Goal: Task Accomplishment & Management: Manage account settings

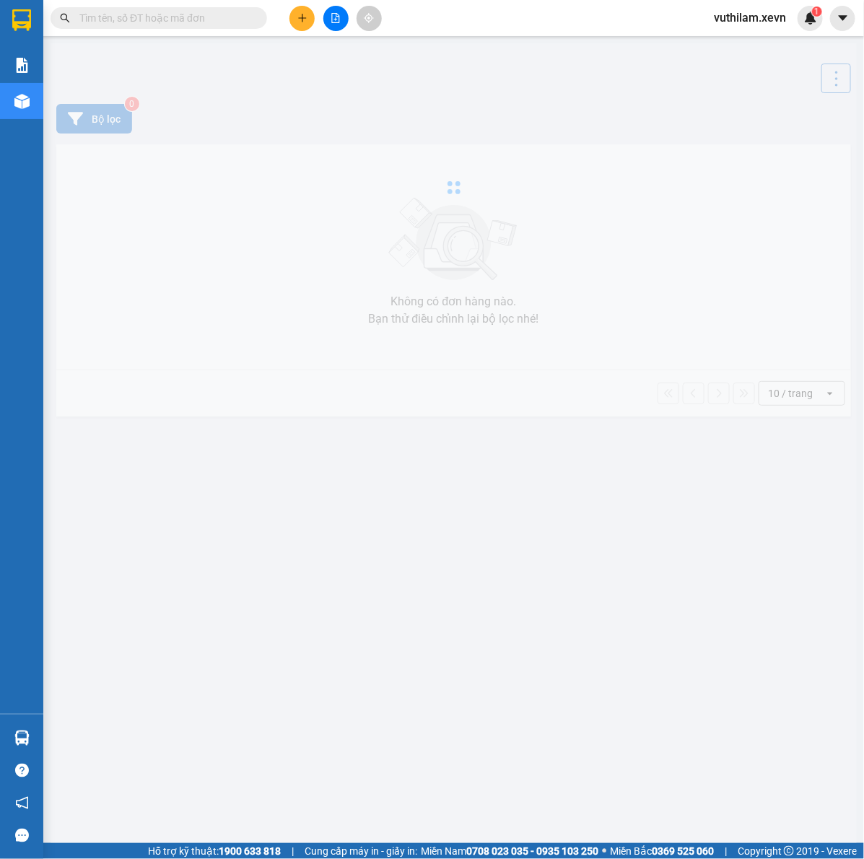
click at [629, 254] on div at bounding box center [454, 187] width 806 height 289
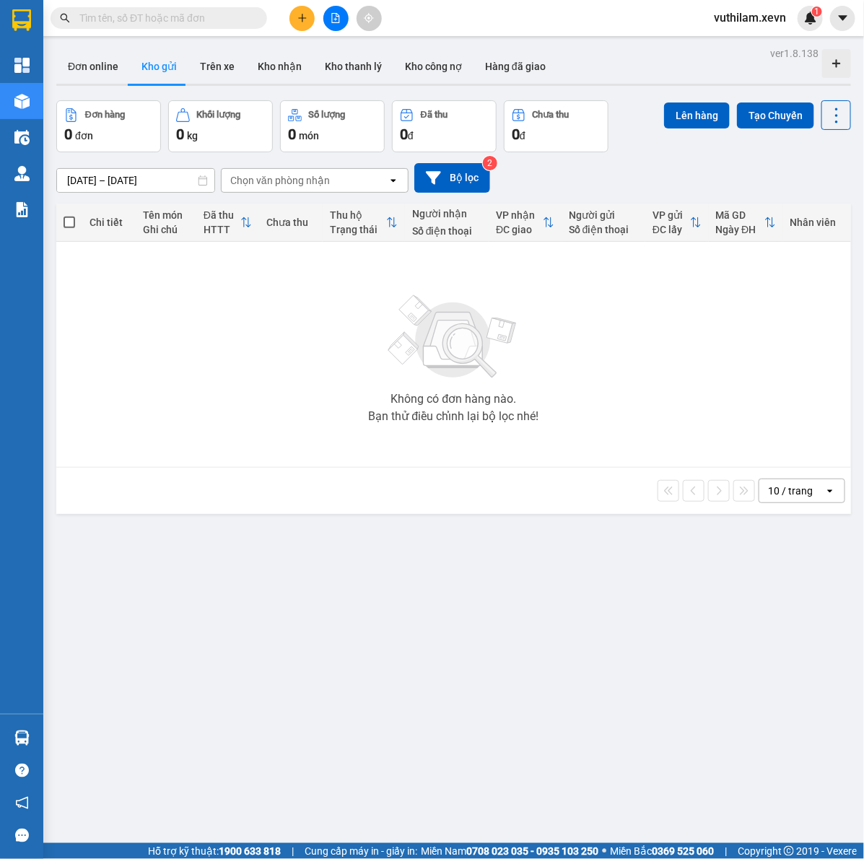
click at [147, 20] on input "text" at bounding box center [164, 18] width 170 height 16
paste input "HNXE2904250005"
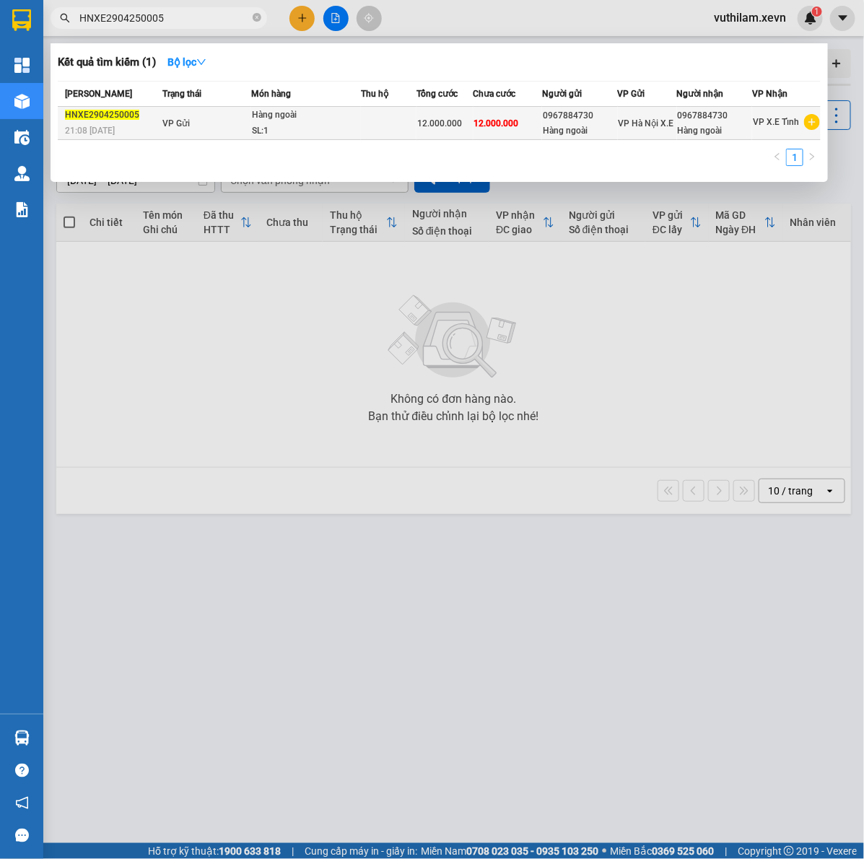
type input "HNXE2904250005"
click at [296, 121] on div "Hàng ngoài" at bounding box center [306, 116] width 108 height 16
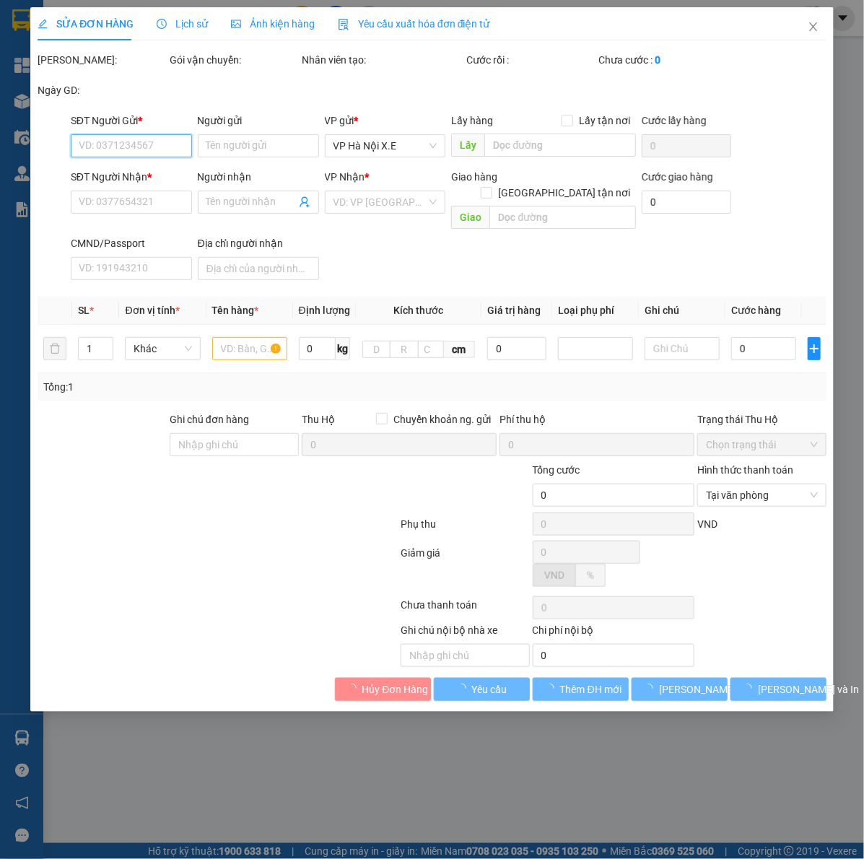
type input "0967884730"
type input "Hàng ngoài"
type input "0967884730"
type input "Hàng ngoài"
type input "12.000.000"
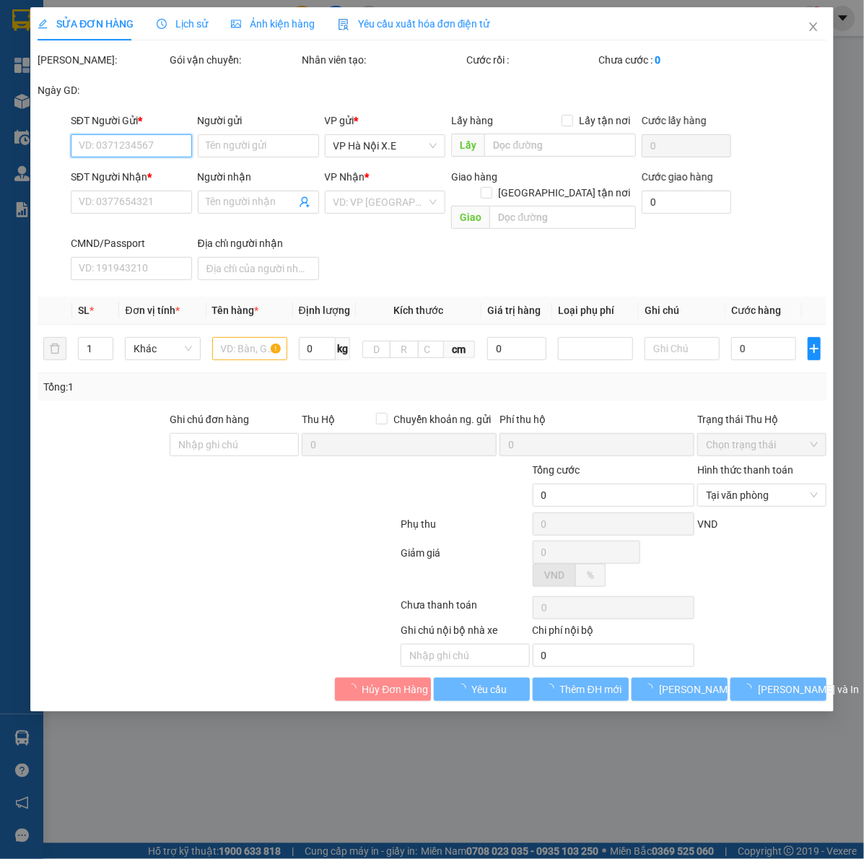
type input "12.000.000"
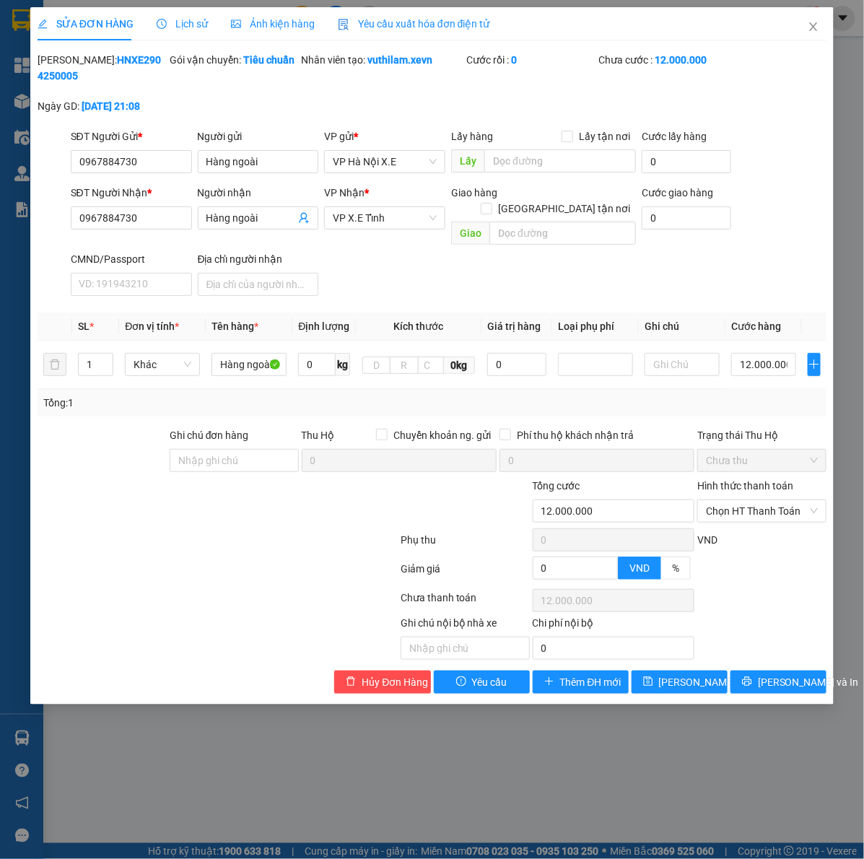
click at [199, 35] on div "Lịch sử" at bounding box center [182, 23] width 51 height 33
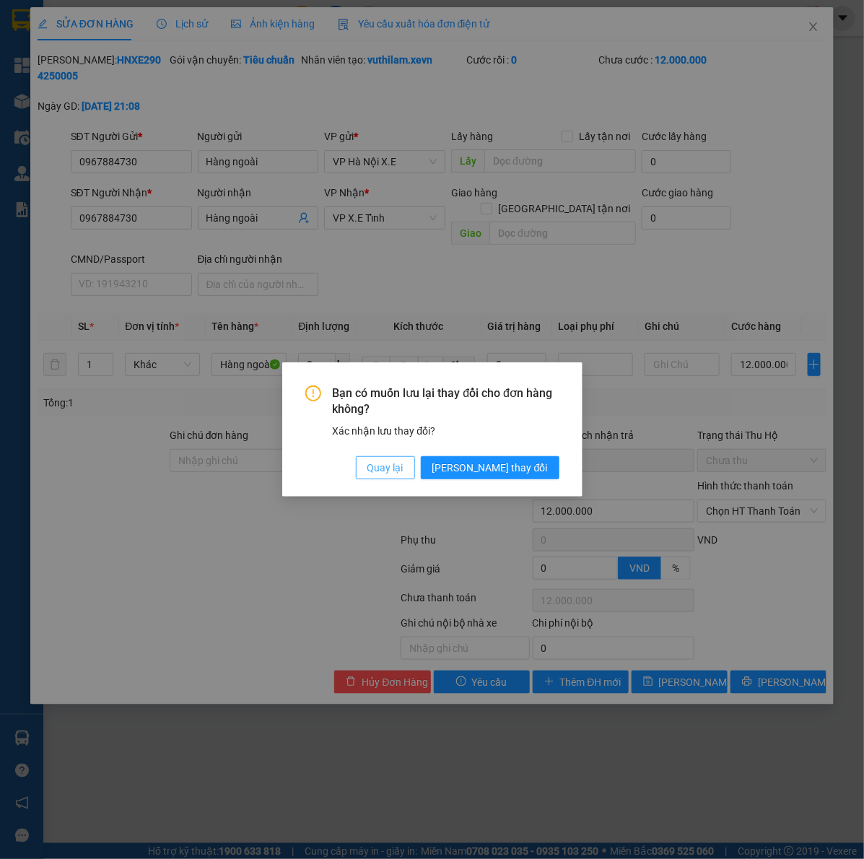
click at [403, 466] on span "Quay lại" at bounding box center [385, 468] width 36 height 16
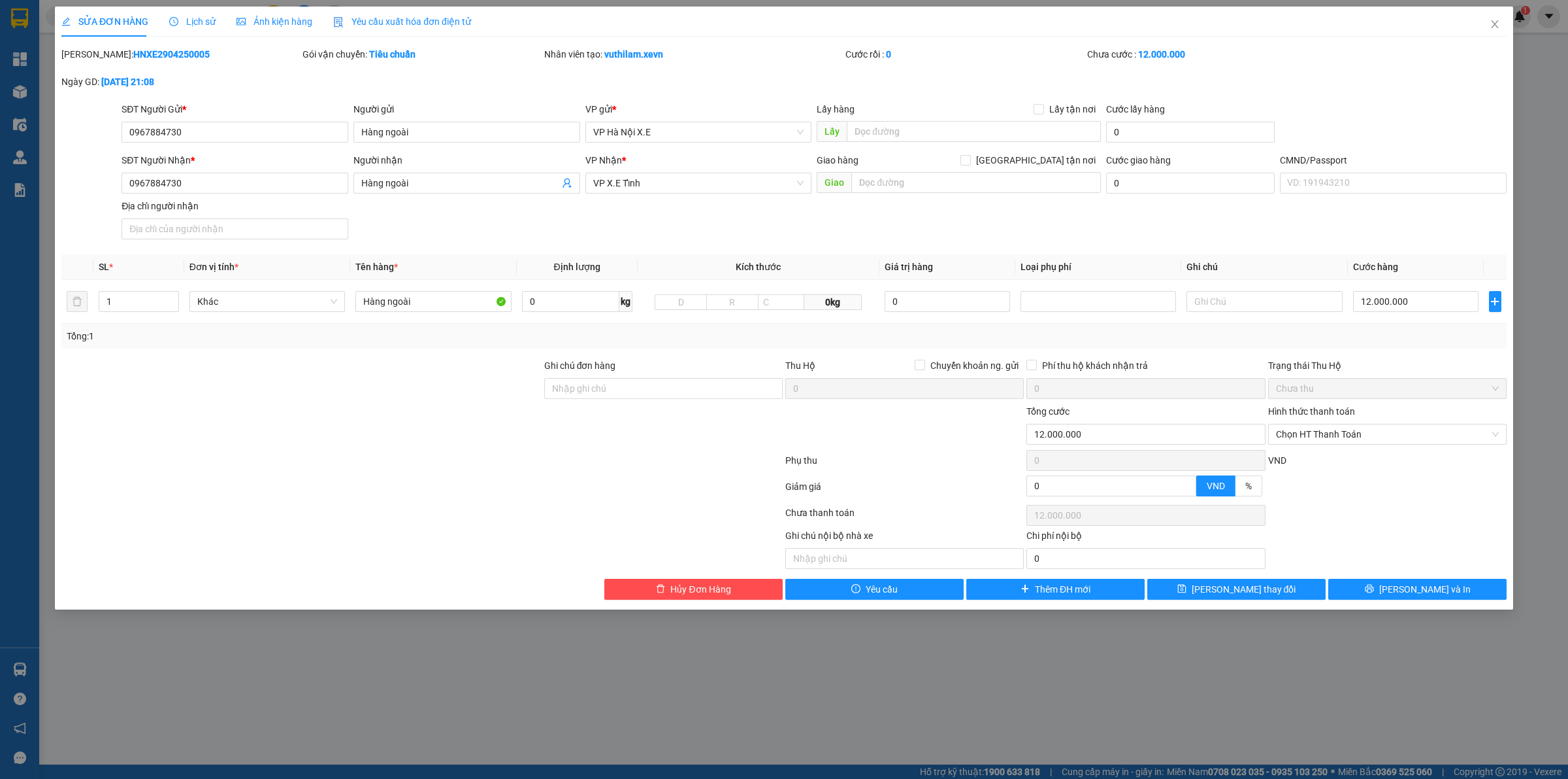
click at [781, 695] on div "SỬA ĐƠN HÀNG Lịch sử Ảnh kiện hàng Yêu cầu xuất hóa đơn điện tử Total Paid Fee …" at bounding box center [784, 390] width 1568 height 779
click at [781, 21] on icon "close" at bounding box center [1496, 24] width 11 height 11
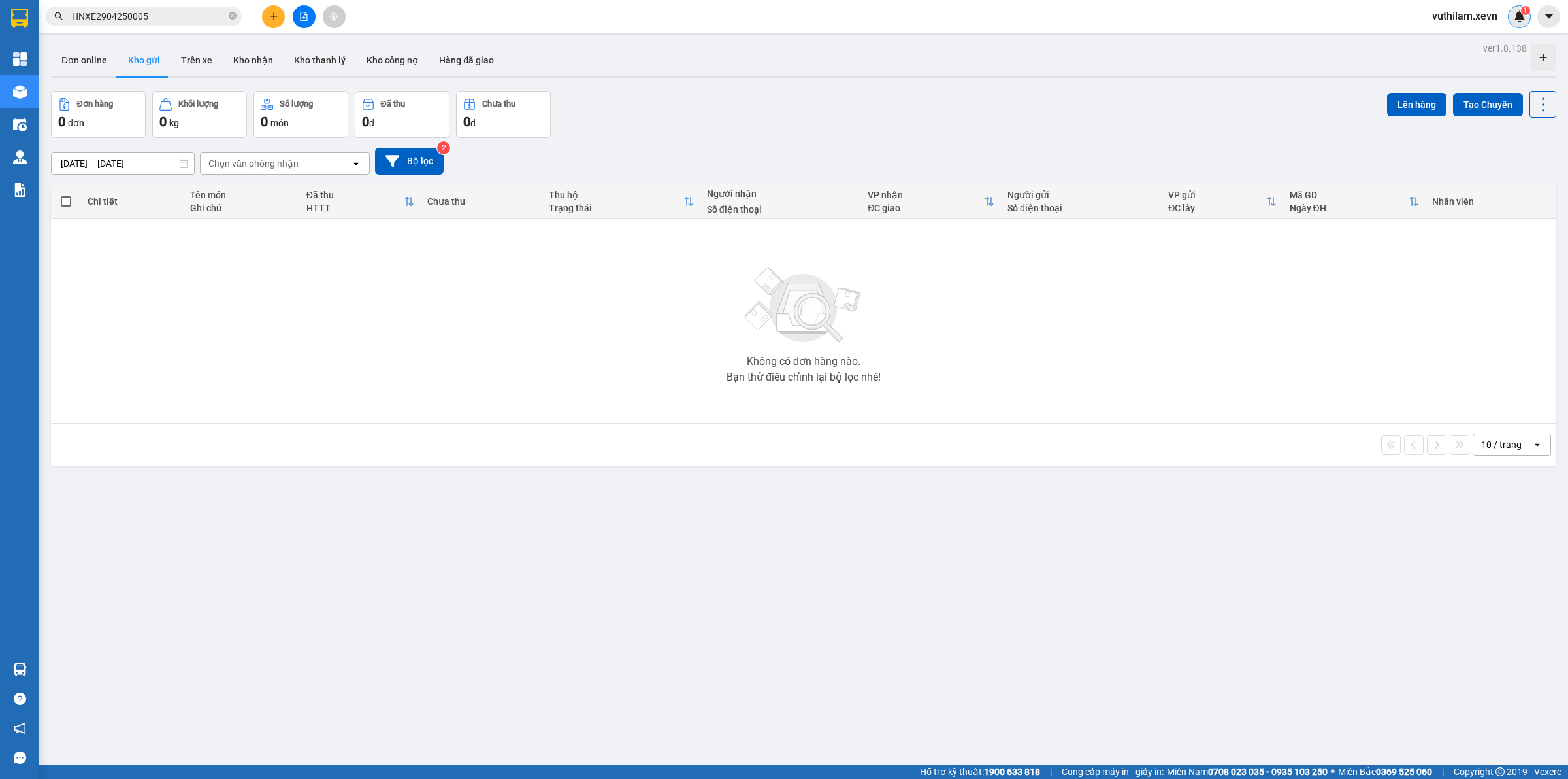
click at [781, 16] on img at bounding box center [1519, 16] width 12 height 12
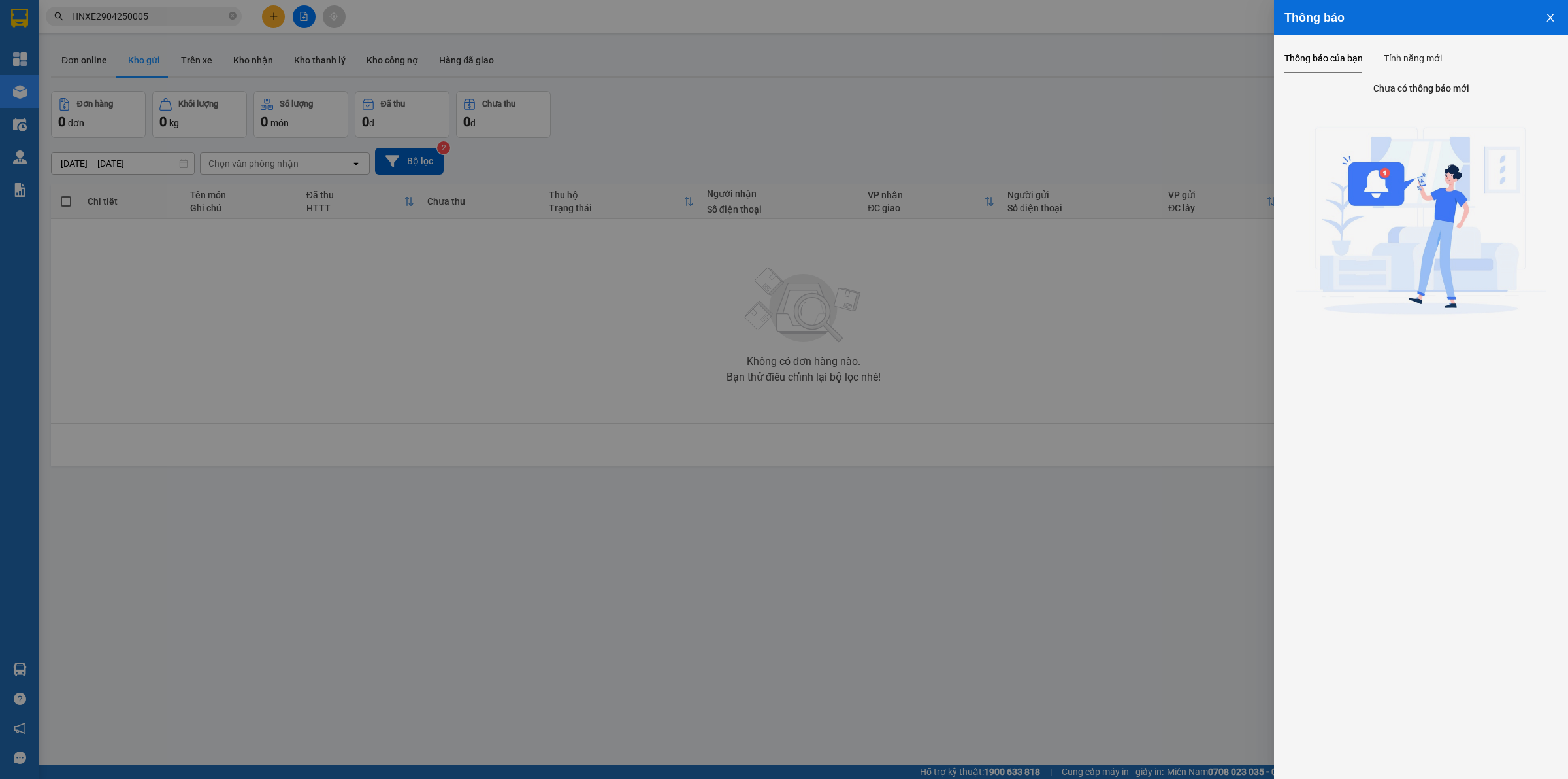
click at [743, 174] on div at bounding box center [784, 390] width 1568 height 779
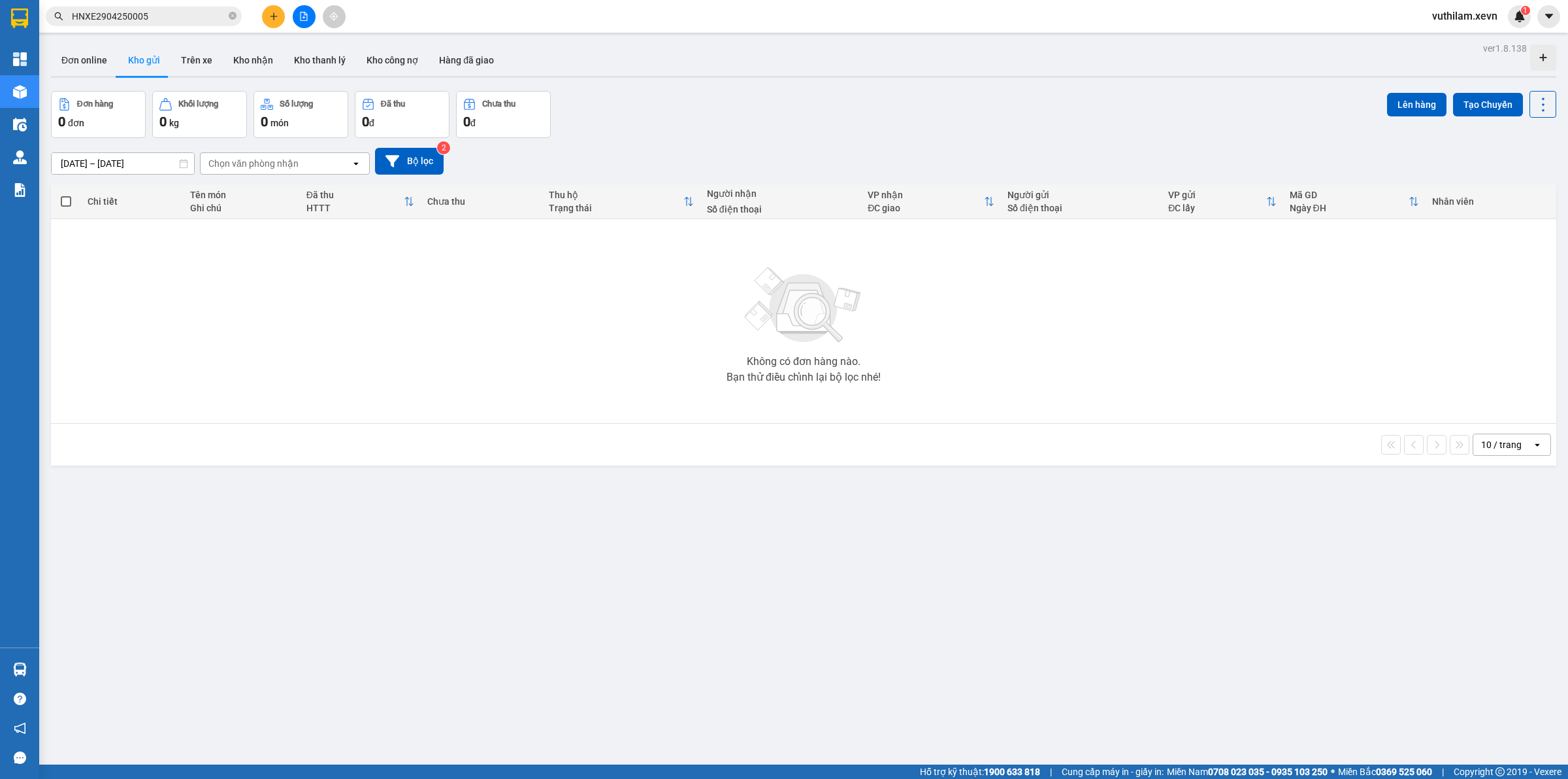
click at [146, 23] on input "HNXE2904250005" at bounding box center [148, 16] width 154 height 14
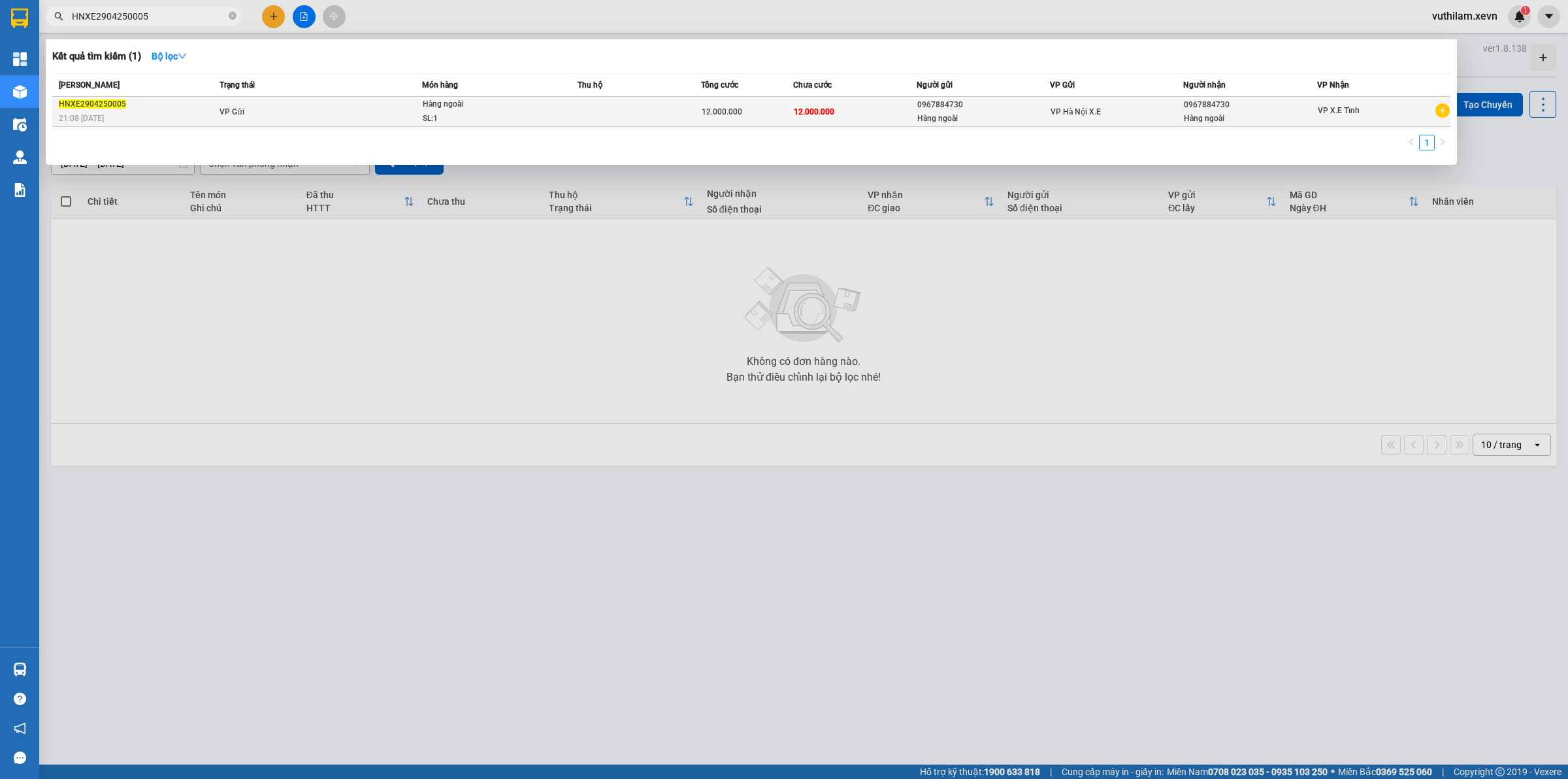
click at [781, 105] on div "0967884730" at bounding box center [1250, 104] width 132 height 14
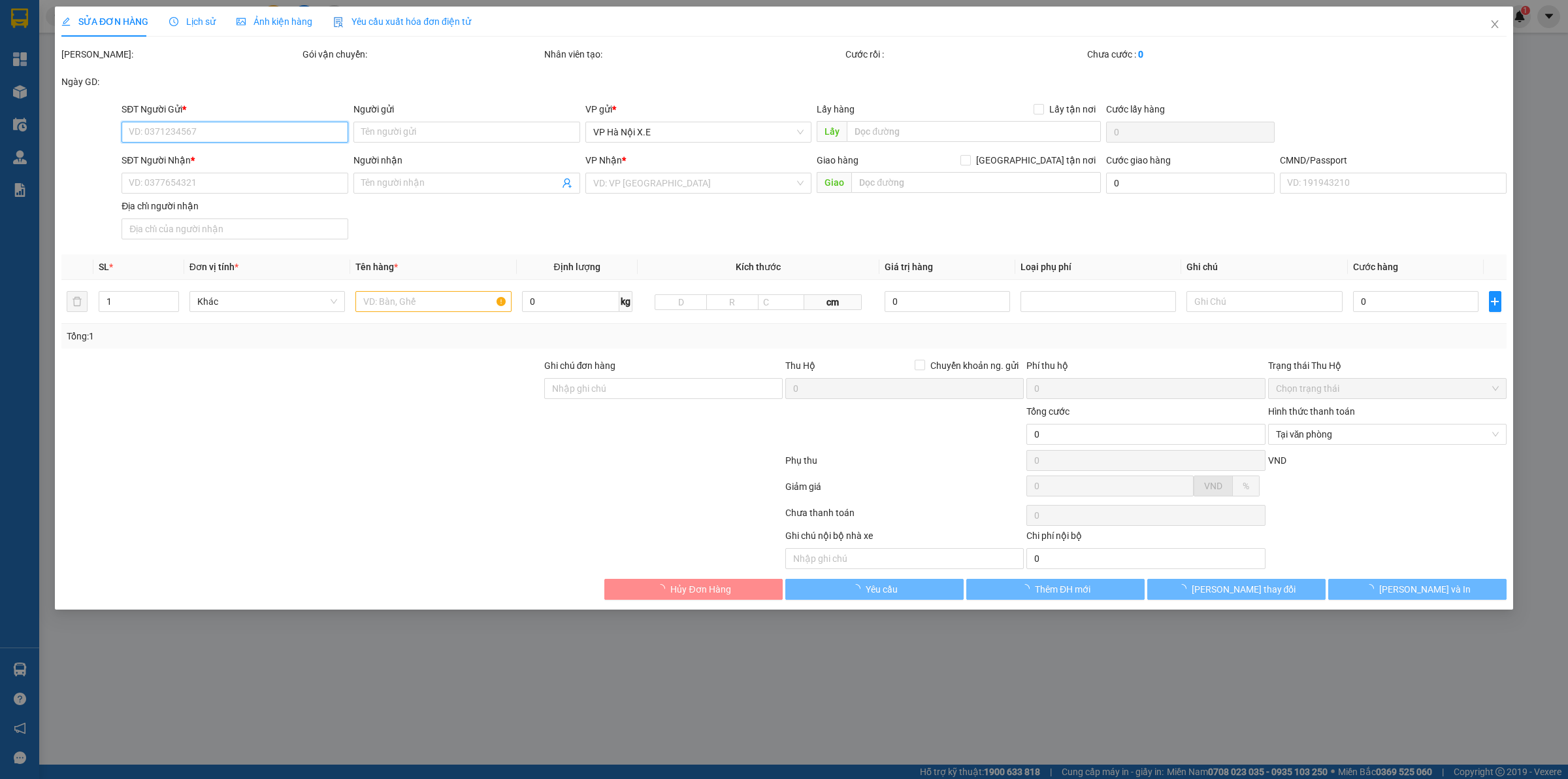
type input "0967884730"
type input "Hàng ngoài"
type input "0967884730"
type input "Hàng ngoài"
type input "12.000.000"
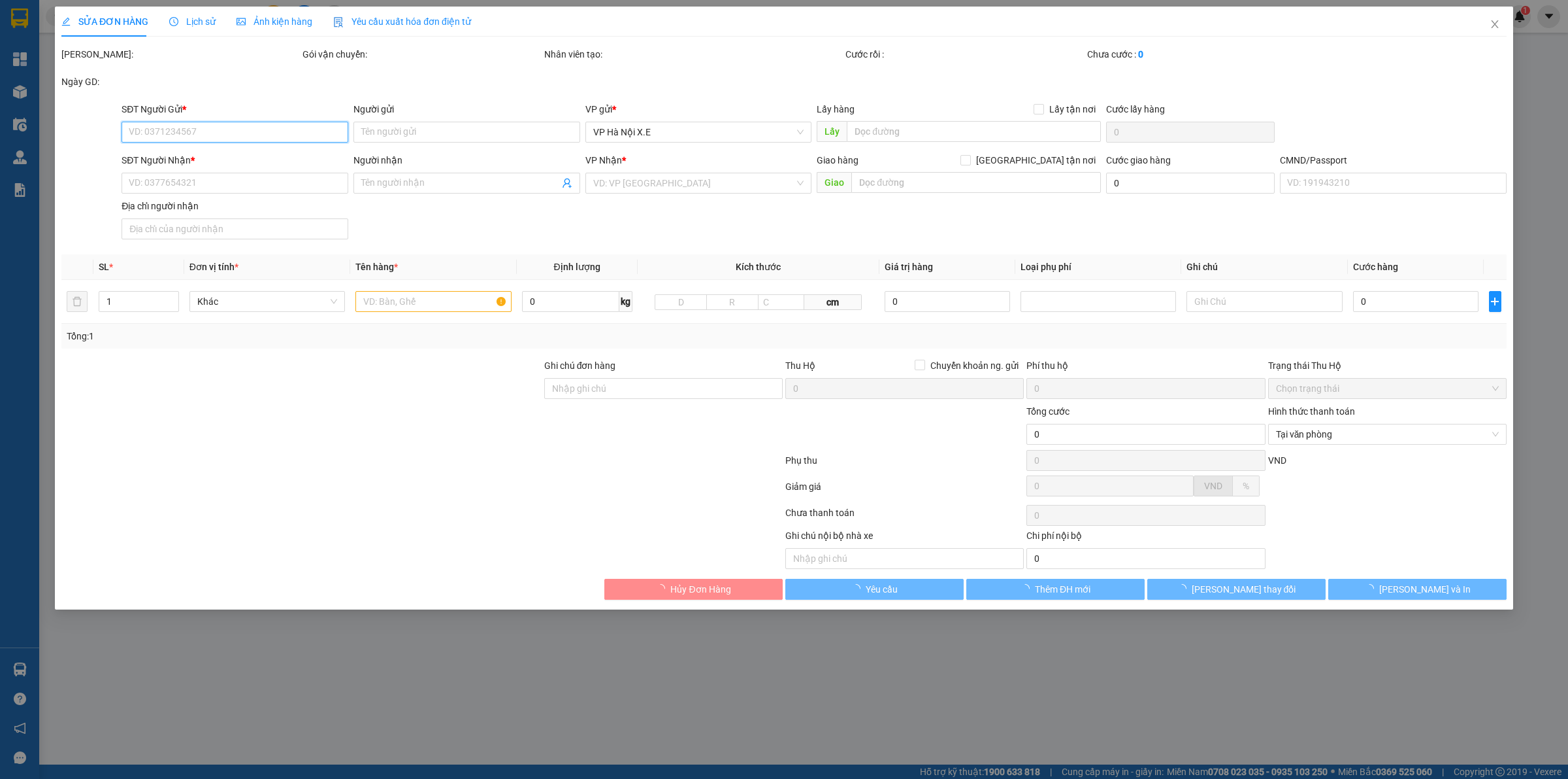
type input "12.000.000"
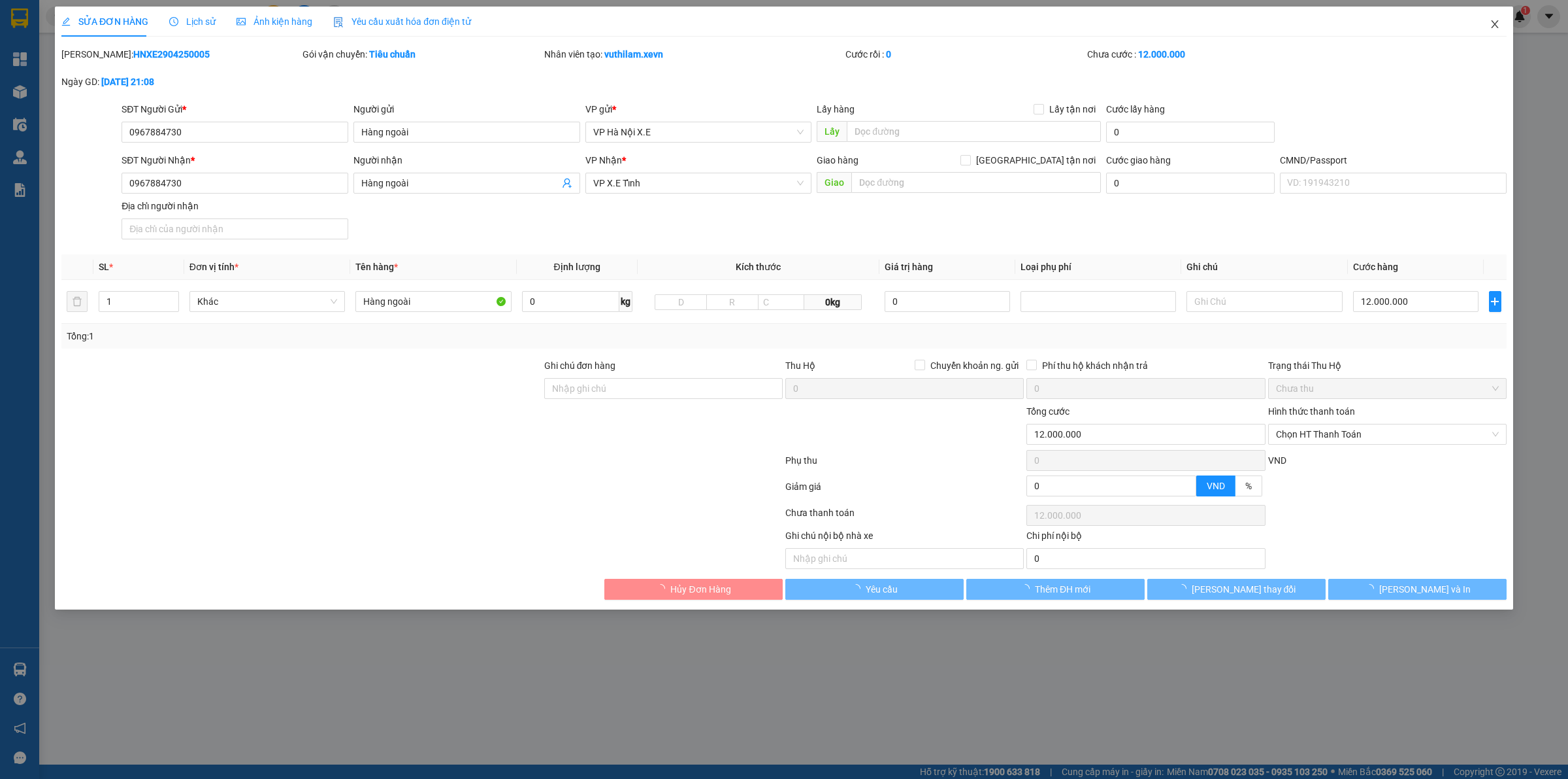
click at [781, 26] on icon "close" at bounding box center [1495, 24] width 7 height 8
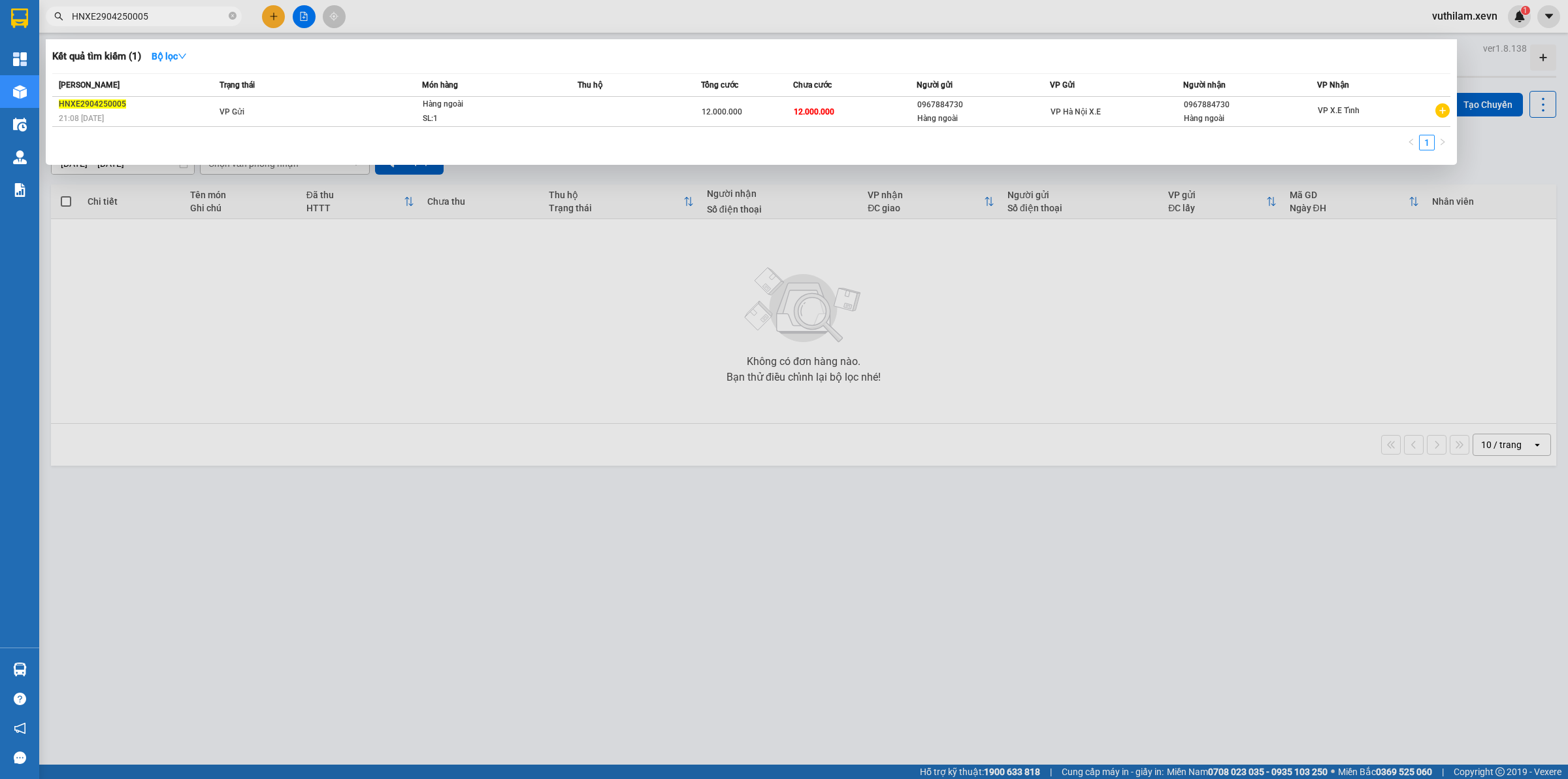
click at [191, 17] on input "HNXE2904250005" at bounding box center [148, 16] width 154 height 14
click at [213, 106] on div "HNXE2904250005" at bounding box center [137, 104] width 157 height 14
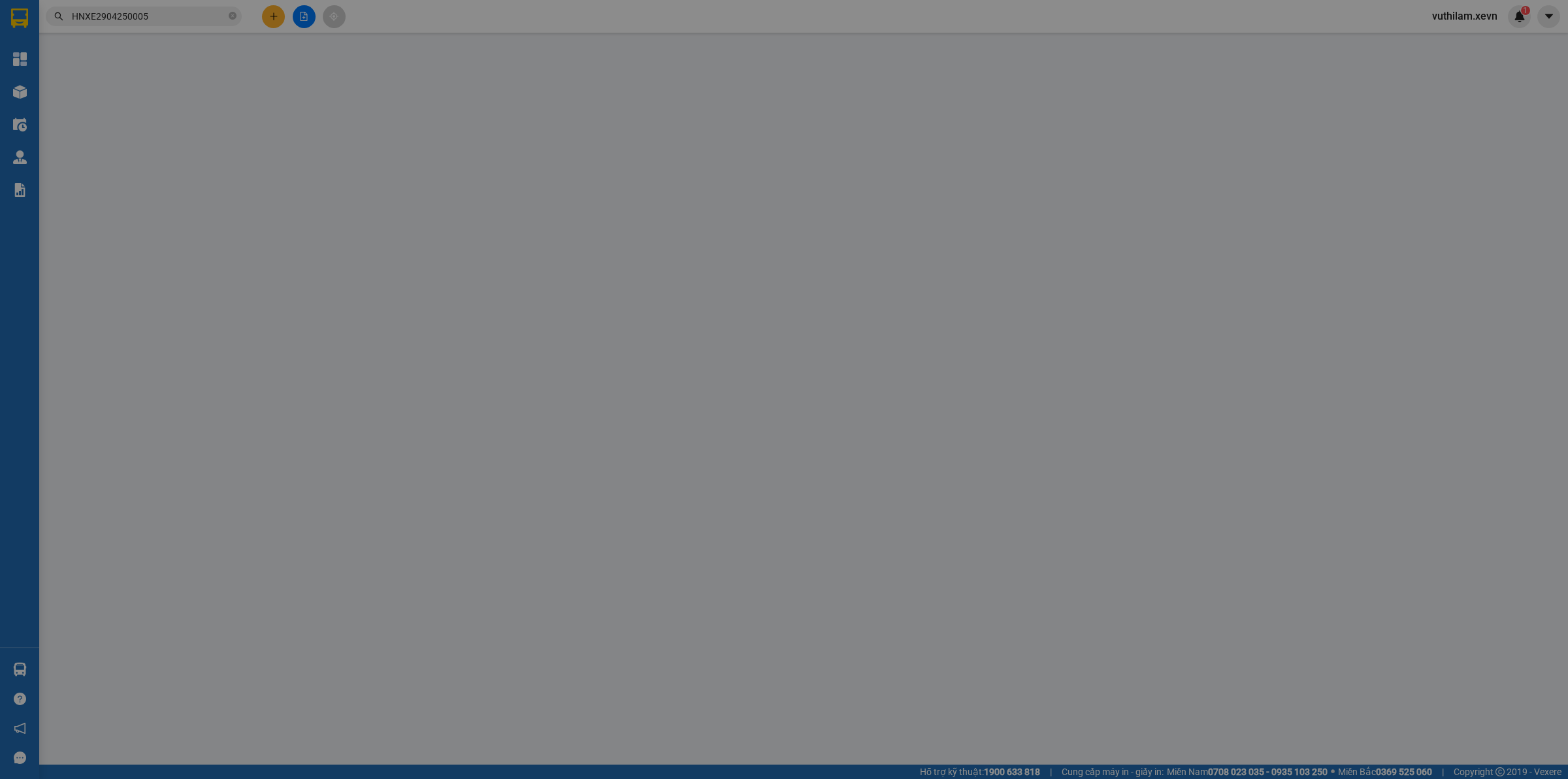
type input "0967884730"
type input "Hàng ngoài"
type input "0967884730"
type input "Hàng ngoài"
type input "12.000.000"
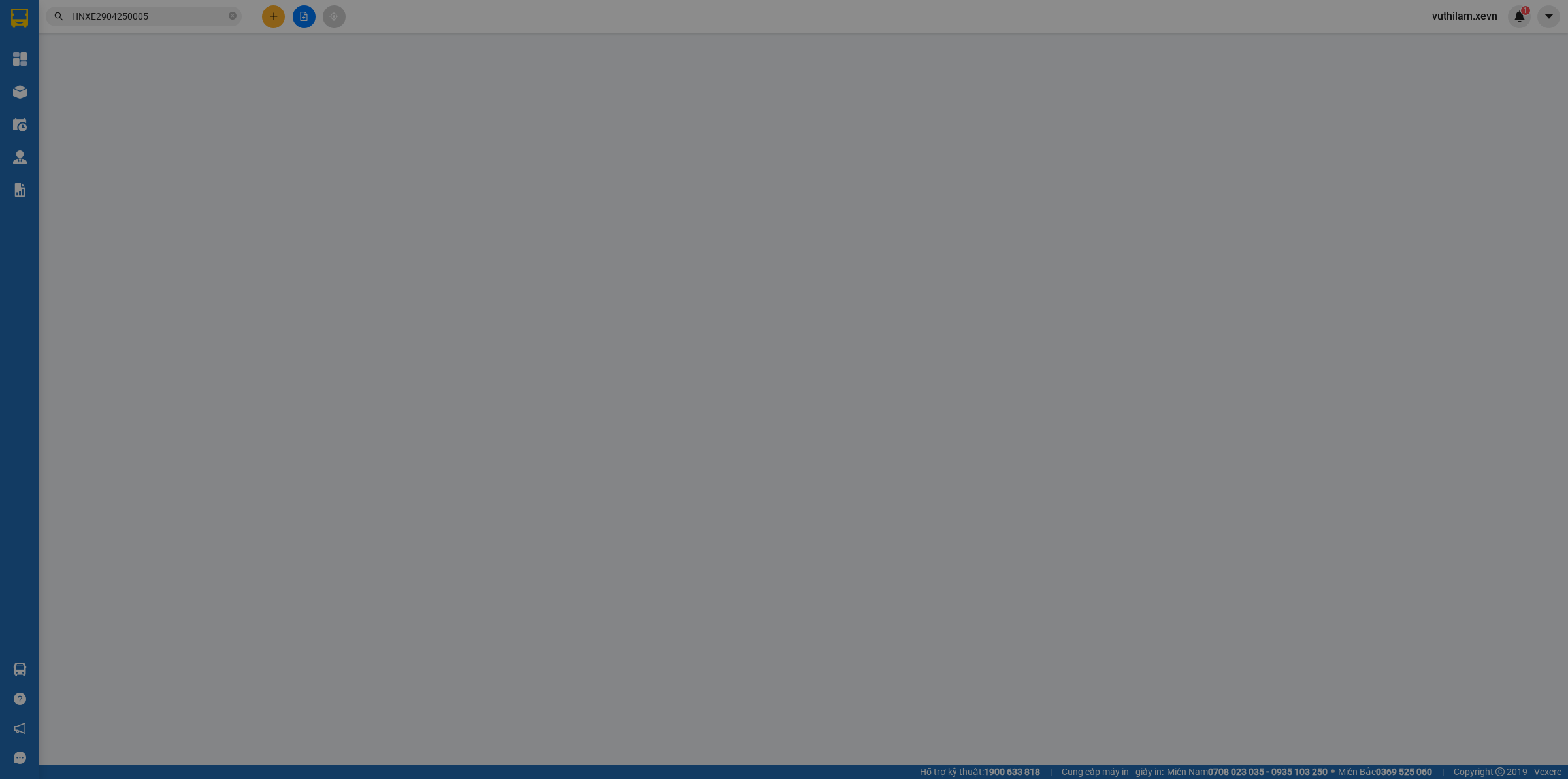
type input "12.000.000"
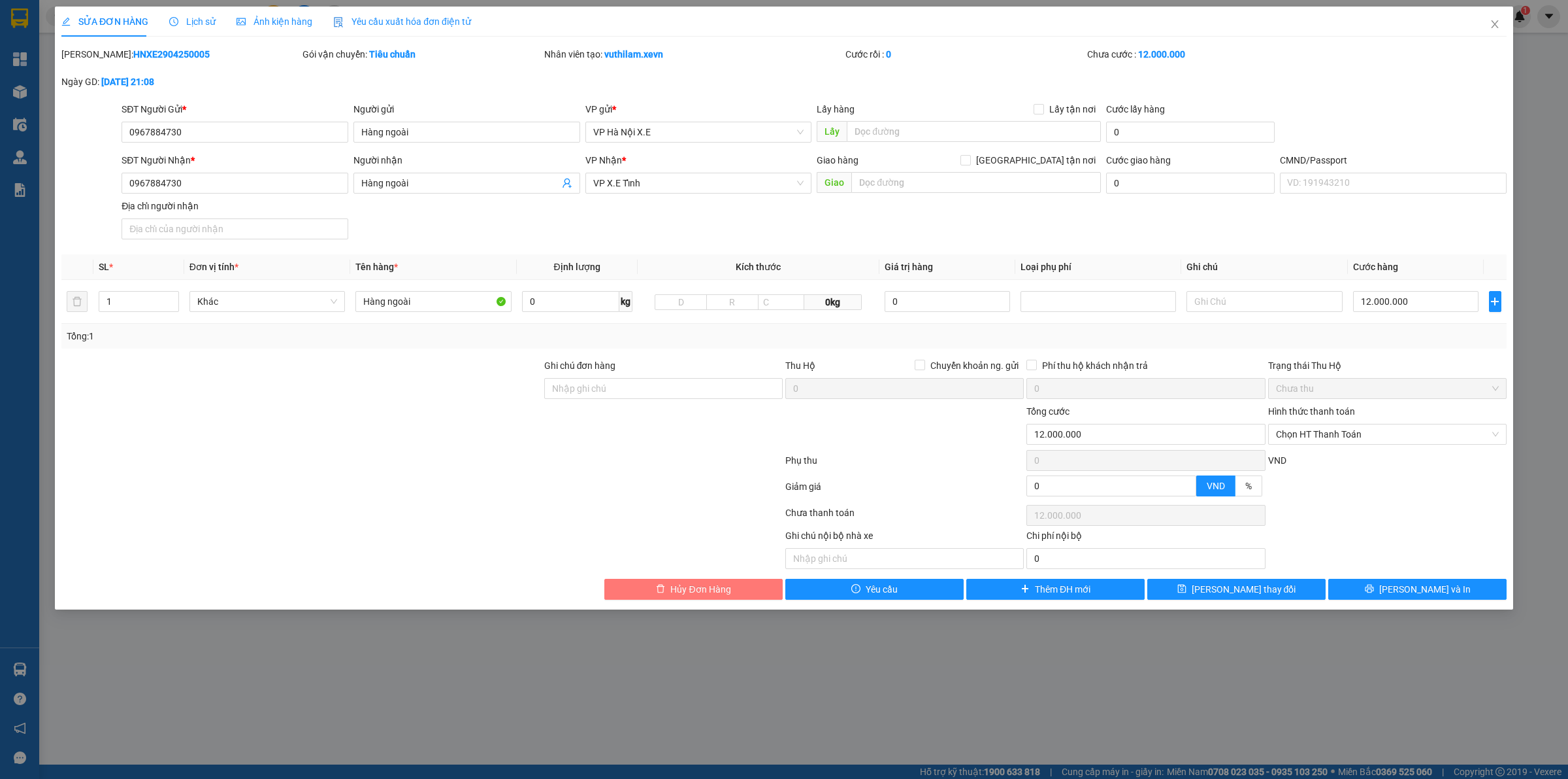
click at [760, 582] on button "Hủy Đơn Hàng" at bounding box center [693, 589] width 178 height 21
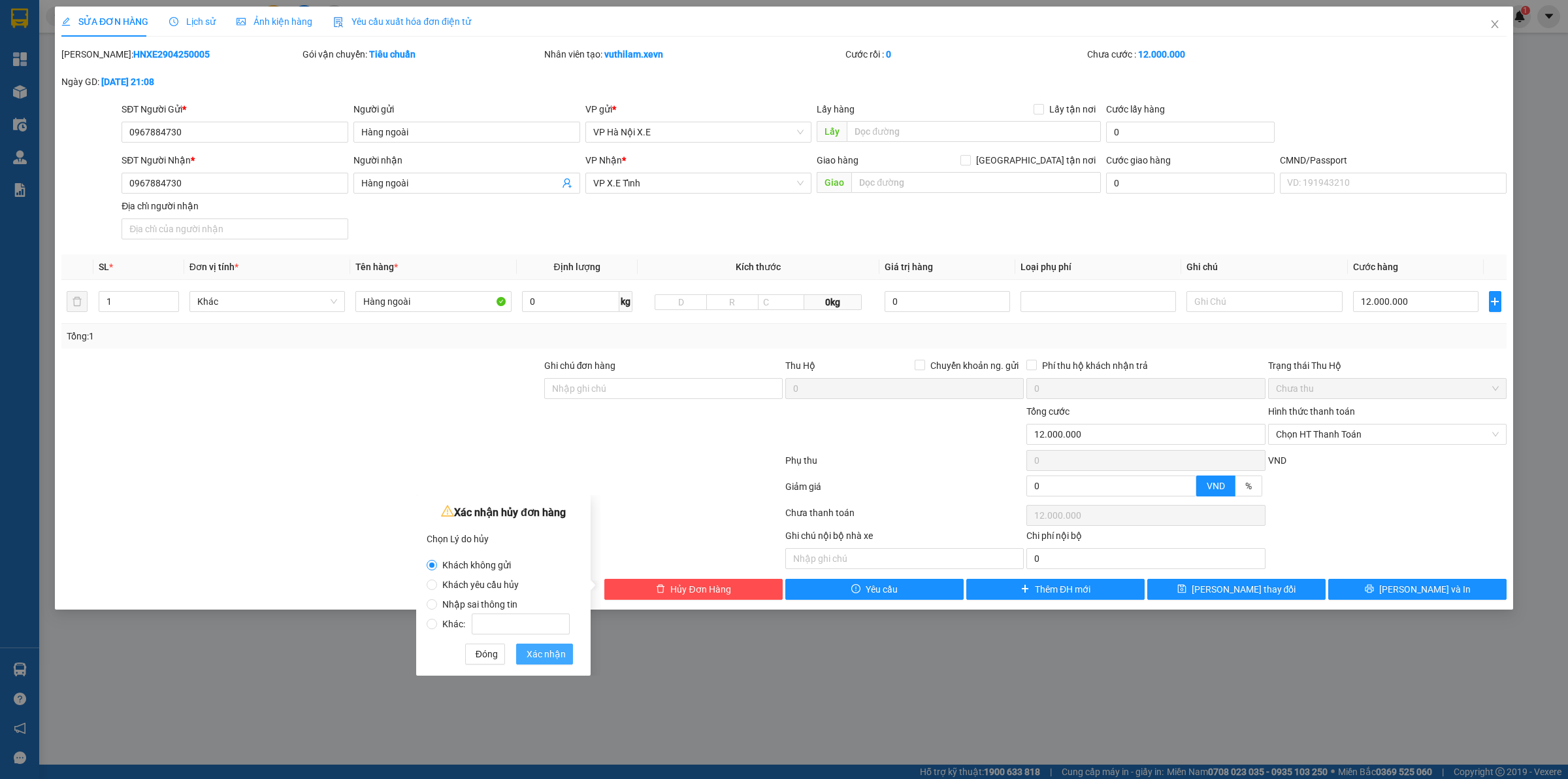
click at [550, 658] on span "Xác nhận" at bounding box center [546, 654] width 39 height 14
